Goal: Book appointment/travel/reservation

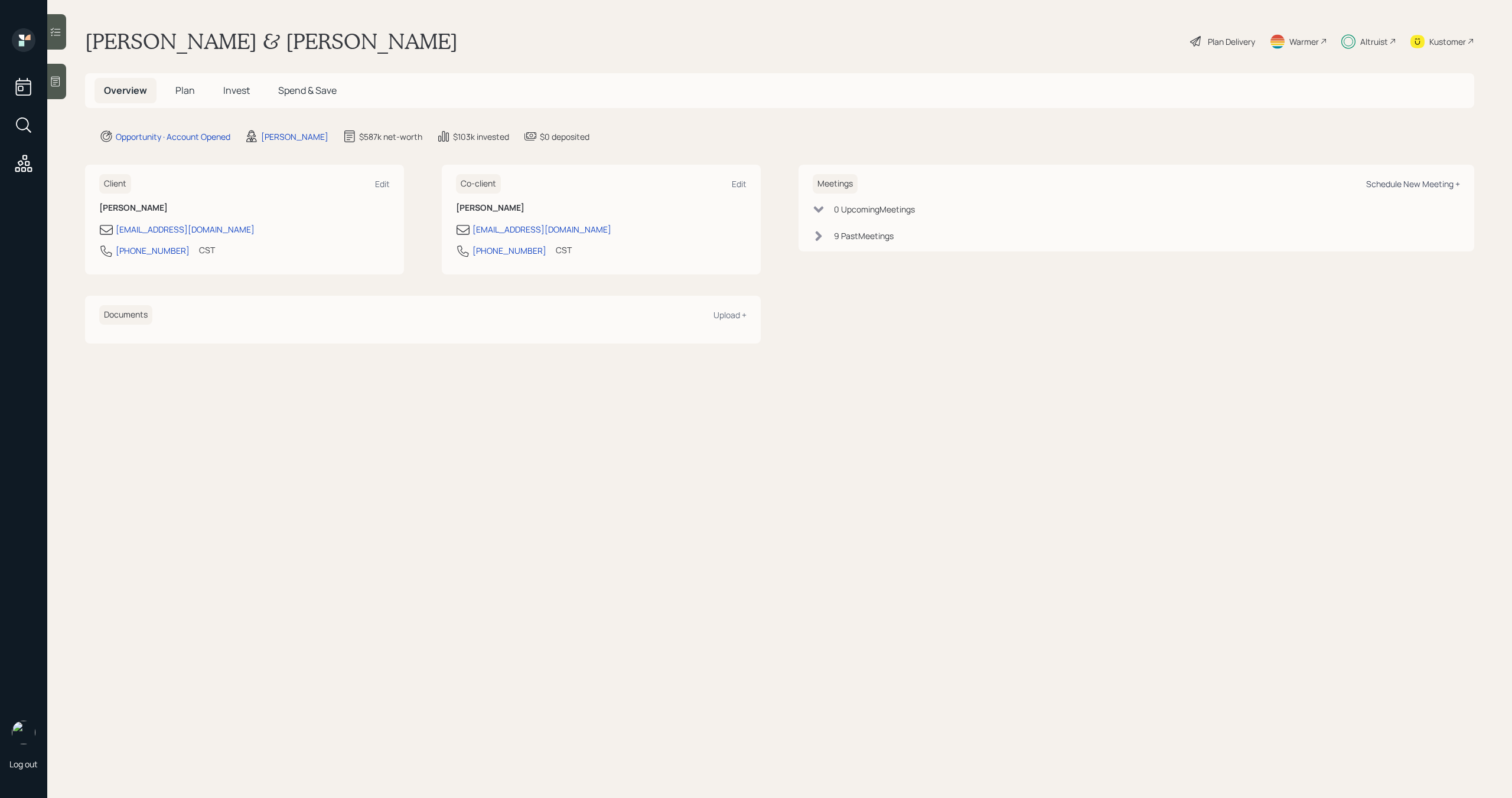
click at [1431, 182] on div "Schedule New Meeting +" at bounding box center [1413, 183] width 94 height 11
select select "bffa7908-1b2a-4c79-9bb6-f0ec9aed22d3"
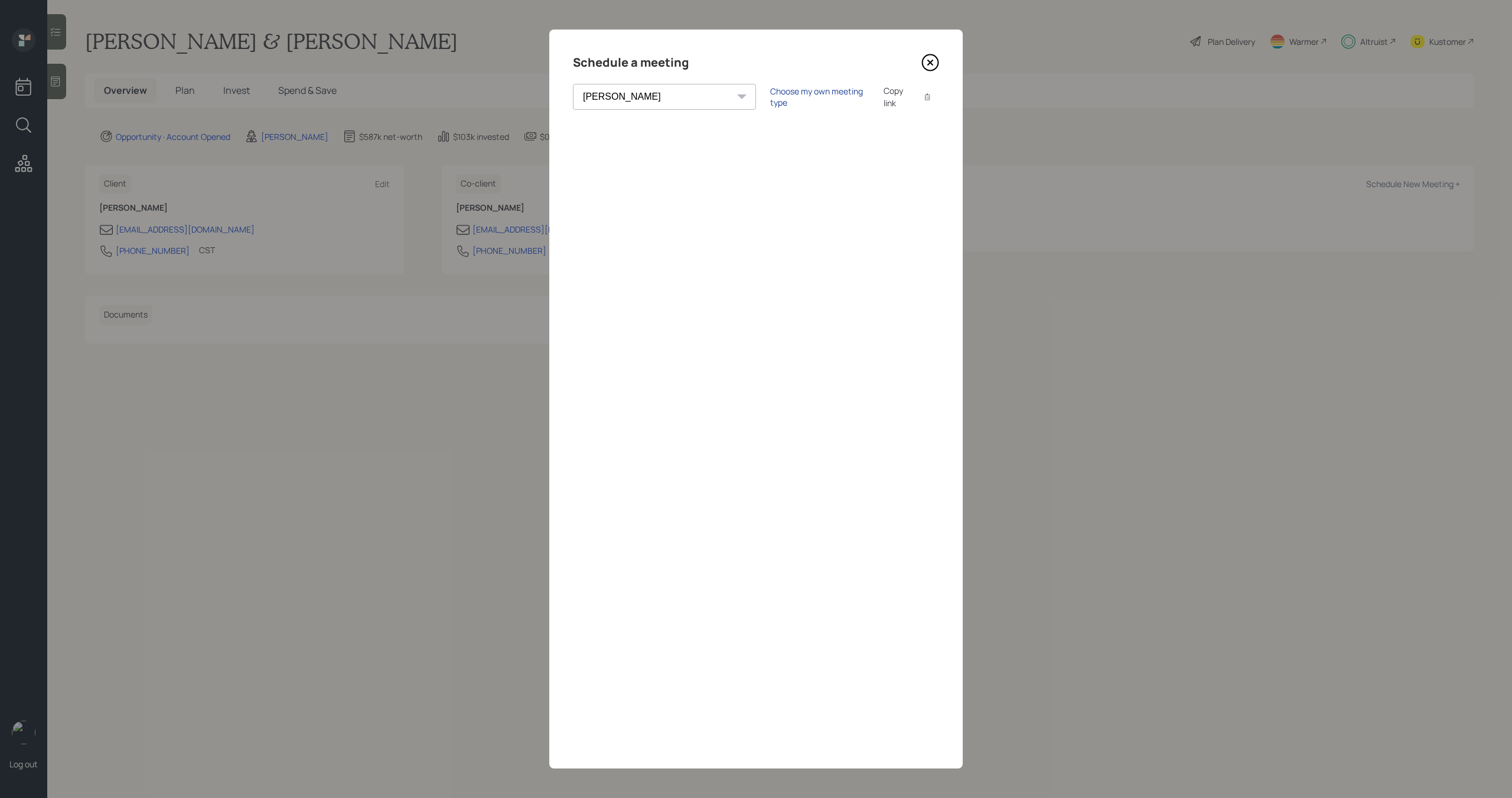
click at [770, 102] on div "Choose my own meeting type" at bounding box center [819, 97] width 99 height 23
click at [935, 59] on icon at bounding box center [930, 62] width 18 height 18
